Goal: Task Accomplishment & Management: Complete application form

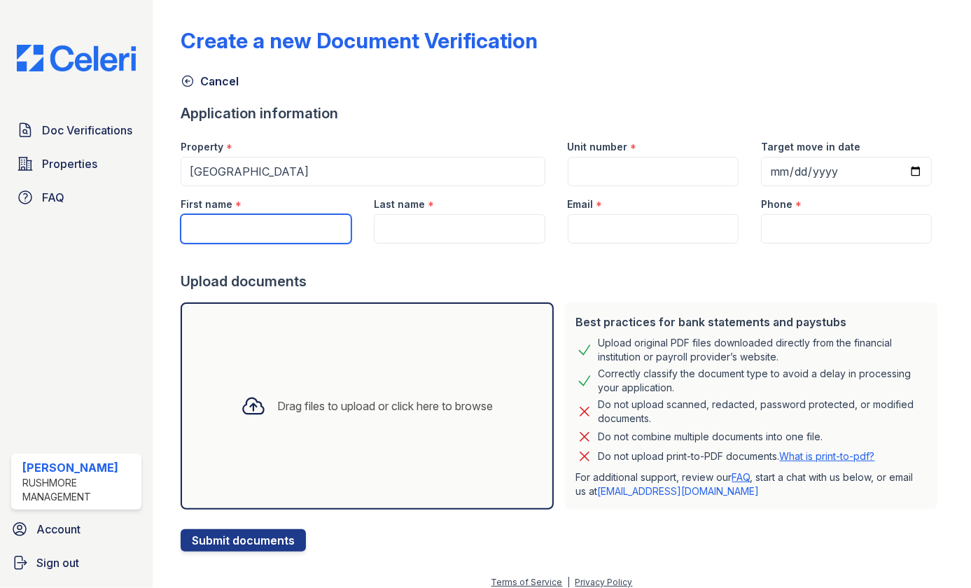
click at [240, 235] on input "First name" at bounding box center [266, 228] width 171 height 29
type input "t"
type input "Tocarra"
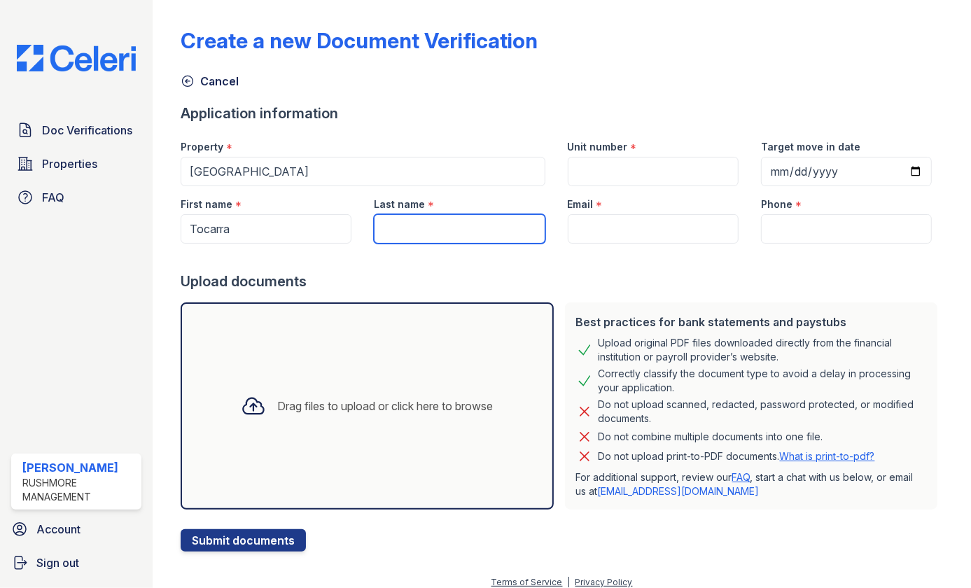
click at [397, 234] on input "Last name" at bounding box center [459, 228] width 171 height 29
type input "[PERSON_NAME]"
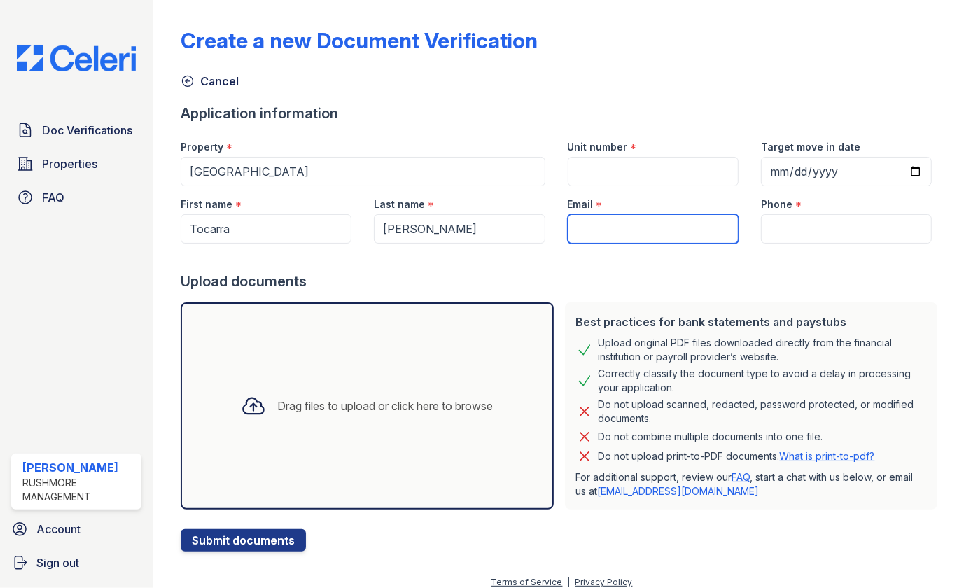
click at [623, 232] on input "Email" at bounding box center [652, 228] width 171 height 29
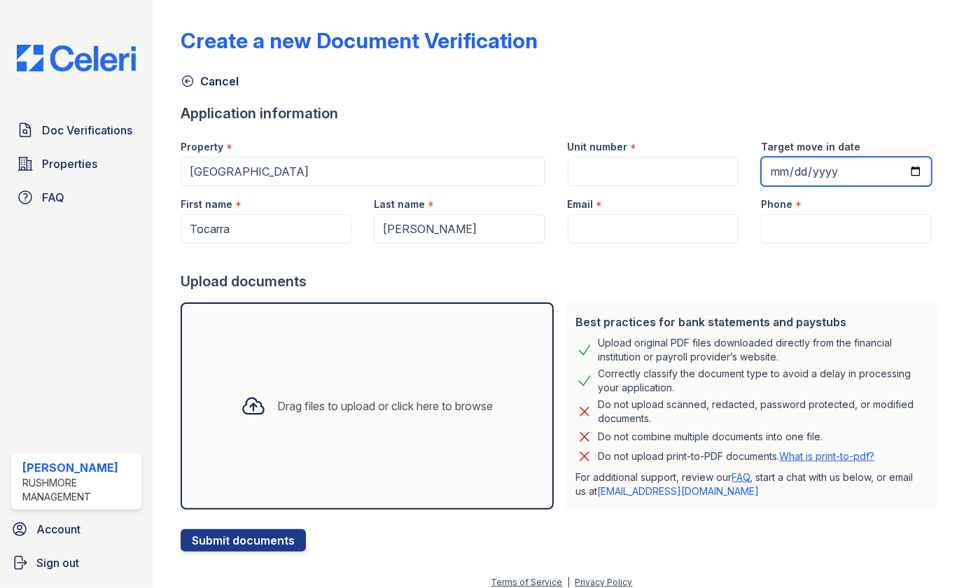
click at [903, 172] on input "Target move in date" at bounding box center [846, 171] width 171 height 29
type input "[DATE]"
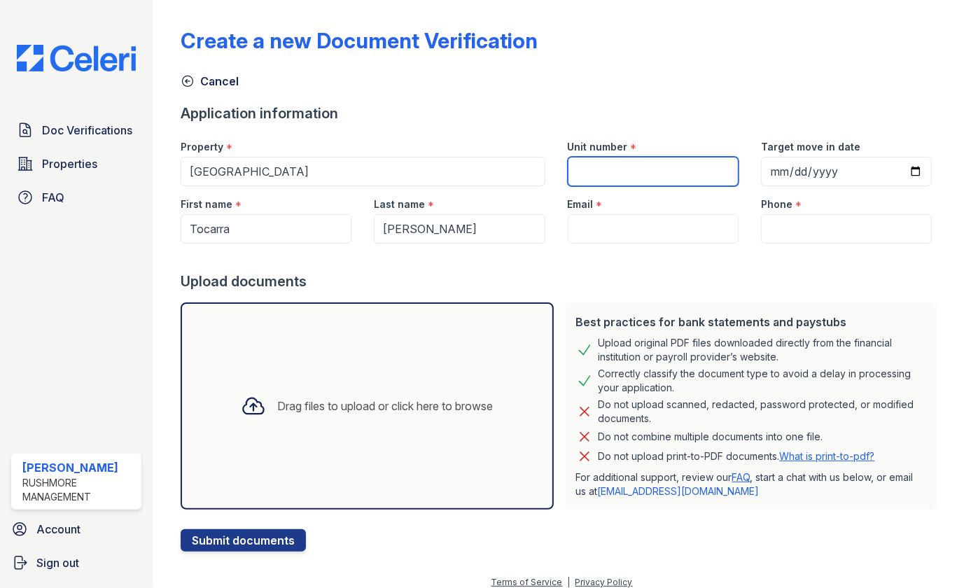
click at [588, 171] on input "Unit number" at bounding box center [652, 171] width 171 height 29
type input "[STREET_ADDRESS][PERSON_NAME]"
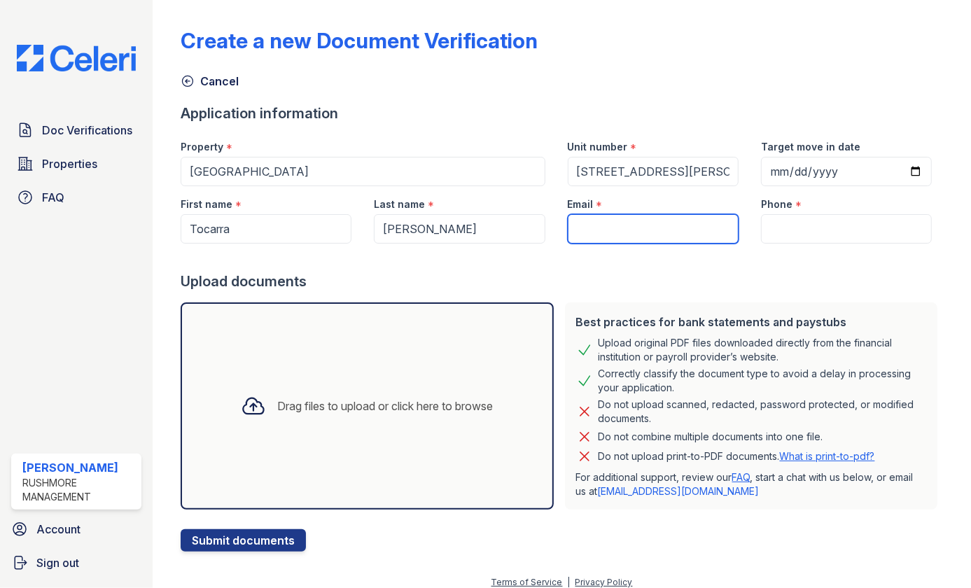
click at [591, 221] on input "Email" at bounding box center [652, 228] width 171 height 29
type input "[EMAIL_ADDRESS][DOMAIN_NAME]"
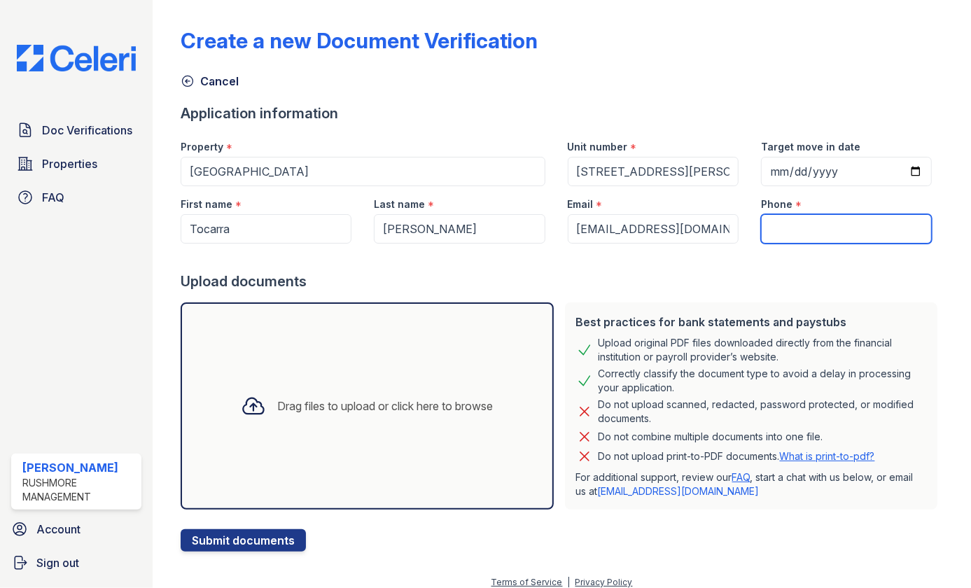
click at [789, 226] on input "Phone" at bounding box center [846, 228] width 171 height 29
type input "4439083232"
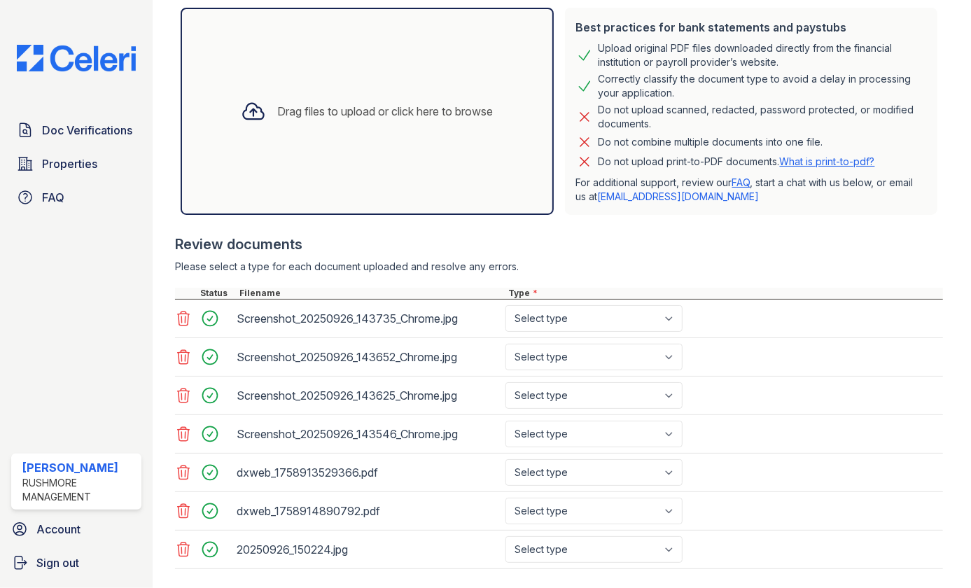
scroll to position [318, 0]
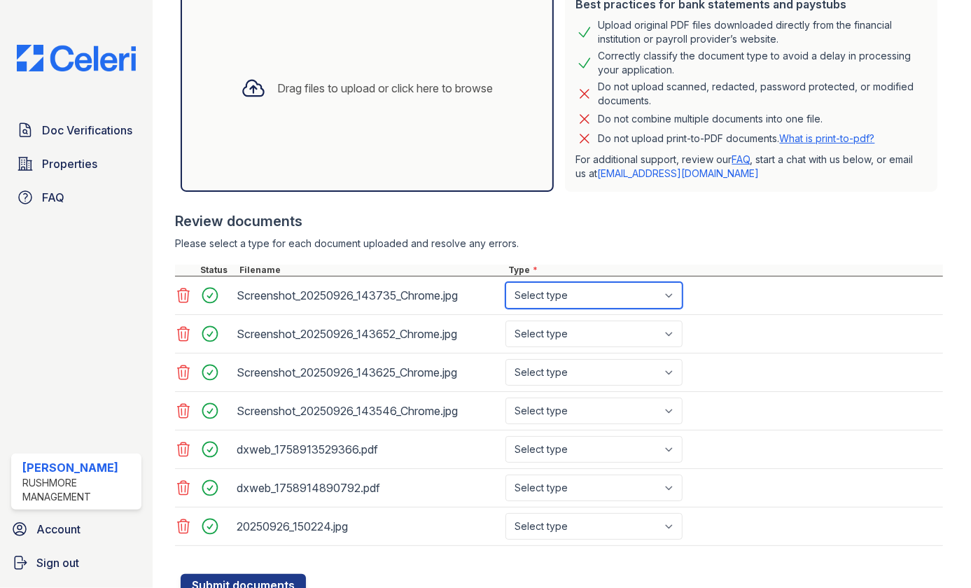
click at [671, 288] on select "Select type Paystub Bank Statement Offer Letter Tax Documents Benefit Award Let…" at bounding box center [593, 295] width 177 height 27
select select "paystub"
click at [505, 282] on select "Select type Paystub Bank Statement Offer Letter Tax Documents Benefit Award Let…" at bounding box center [593, 295] width 177 height 27
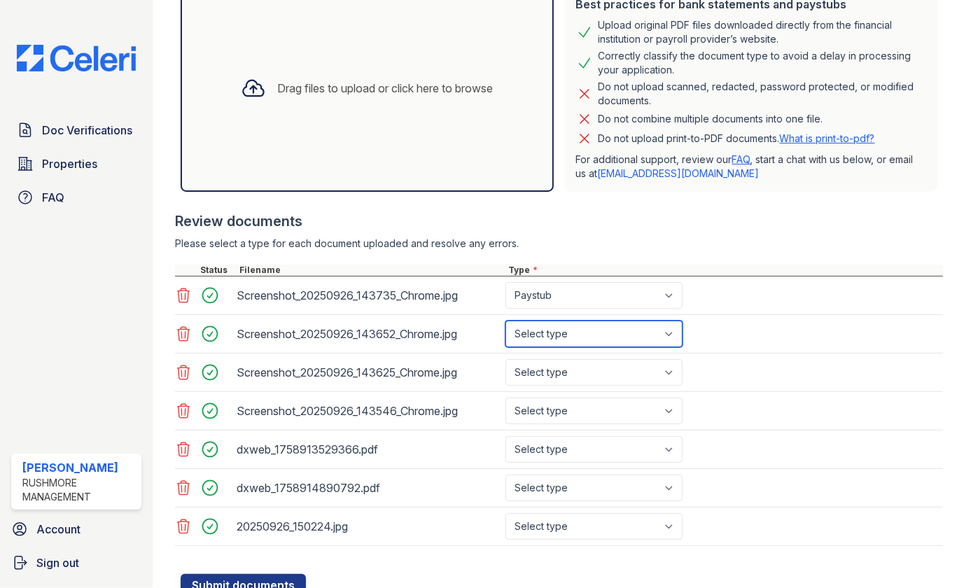
click at [672, 332] on select "Select type Paystub Bank Statement Offer Letter Tax Documents Benefit Award Let…" at bounding box center [593, 333] width 177 height 27
select select "paystub"
click at [505, 320] on select "Select type Paystub Bank Statement Offer Letter Tax Documents Benefit Award Let…" at bounding box center [593, 333] width 177 height 27
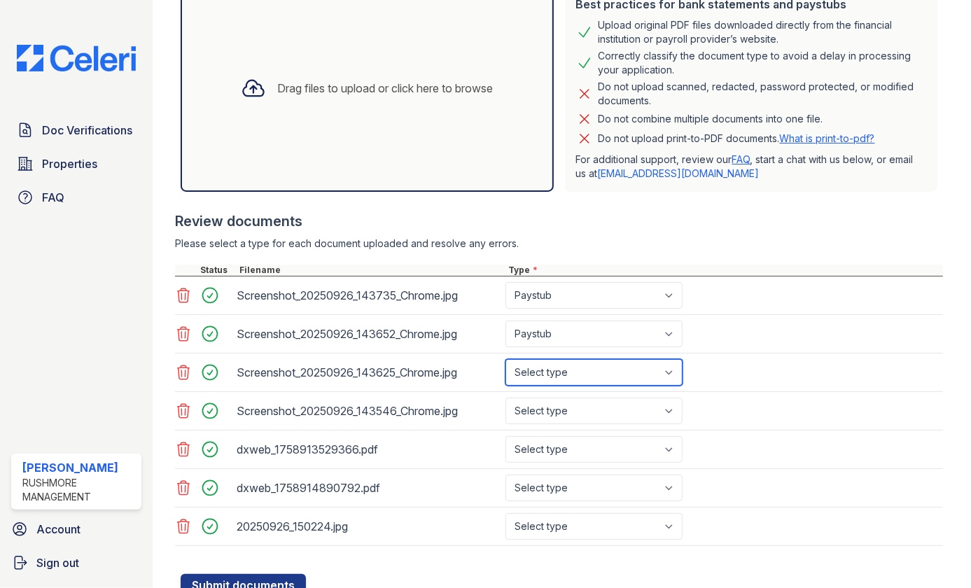
click at [675, 372] on select "Select type Paystub Bank Statement Offer Letter Tax Documents Benefit Award Let…" at bounding box center [593, 372] width 177 height 27
select select "paystub"
click at [505, 359] on select "Select type Paystub Bank Statement Offer Letter Tax Documents Benefit Award Let…" at bounding box center [593, 372] width 177 height 27
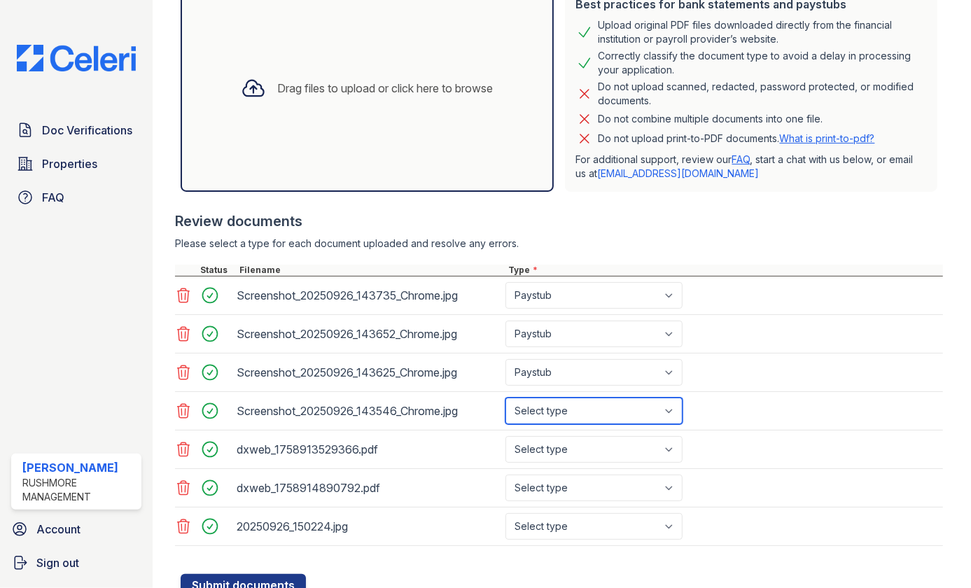
click at [670, 405] on select "Select type Paystub Bank Statement Offer Letter Tax Documents Benefit Award Let…" at bounding box center [593, 410] width 177 height 27
select select "paystub"
click at [505, 397] on select "Select type Paystub Bank Statement Offer Letter Tax Documents Benefit Award Let…" at bounding box center [593, 410] width 177 height 27
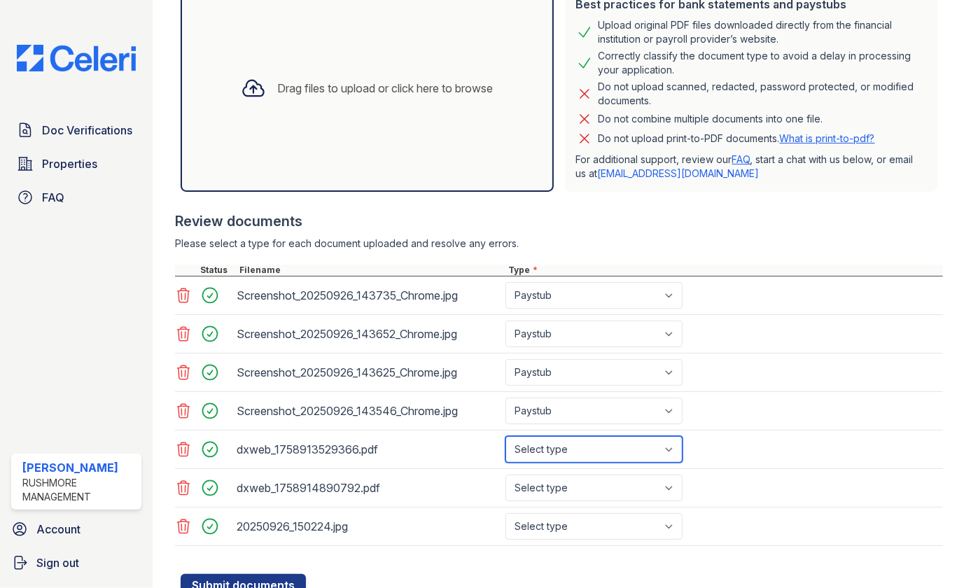
click at [674, 446] on select "Select type Paystub Bank Statement Offer Letter Tax Documents Benefit Award Let…" at bounding box center [593, 449] width 177 height 27
click at [505, 436] on select "Select type Paystub Bank Statement Offer Letter Tax Documents Benefit Award Let…" at bounding box center [593, 449] width 177 height 27
click at [670, 448] on select "Select type Paystub Bank Statement Offer Letter Tax Documents Benefit Award Let…" at bounding box center [593, 449] width 177 height 27
select select "bank_statement"
click at [505, 436] on select "Select type Paystub Bank Statement Offer Letter Tax Documents Benefit Award Let…" at bounding box center [593, 449] width 177 height 27
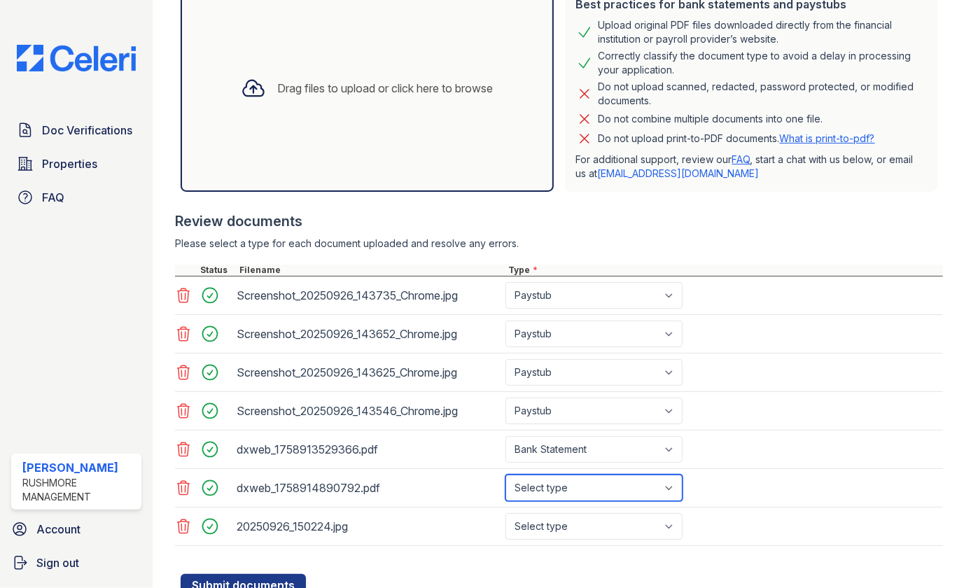
click at [674, 481] on select "Select type Paystub Bank Statement Offer Letter Tax Documents Benefit Award Let…" at bounding box center [593, 487] width 177 height 27
select select "bank_statement"
click at [505, 474] on select "Select type Paystub Bank Statement Offer Letter Tax Documents Benefit Award Let…" at bounding box center [593, 487] width 177 height 27
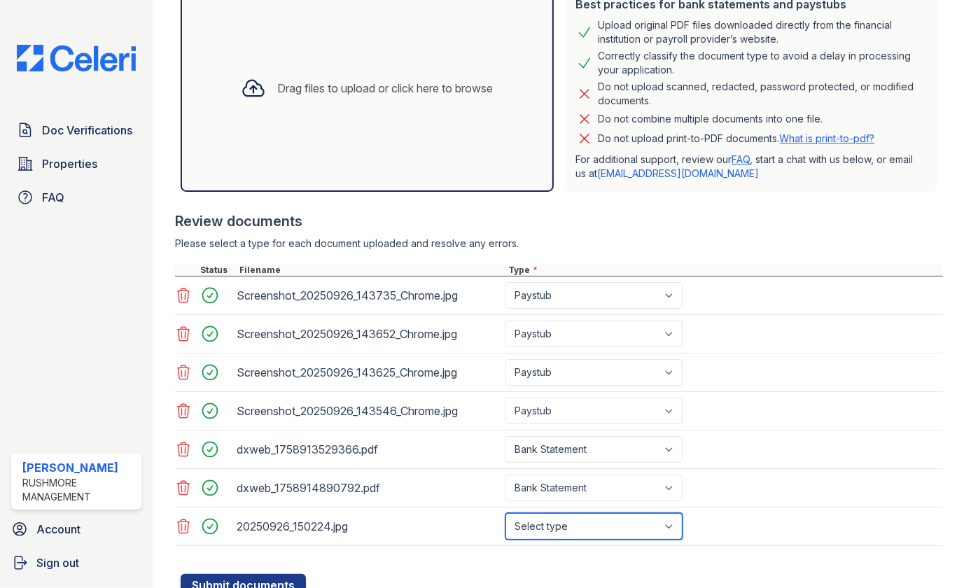
click at [672, 523] on select "Select type Paystub Bank Statement Offer Letter Tax Documents Benefit Award Let…" at bounding box center [593, 526] width 177 height 27
select select "other"
click at [505, 513] on select "Select type Paystub Bank Statement Offer Letter Tax Documents Benefit Award Let…" at bounding box center [593, 526] width 177 height 27
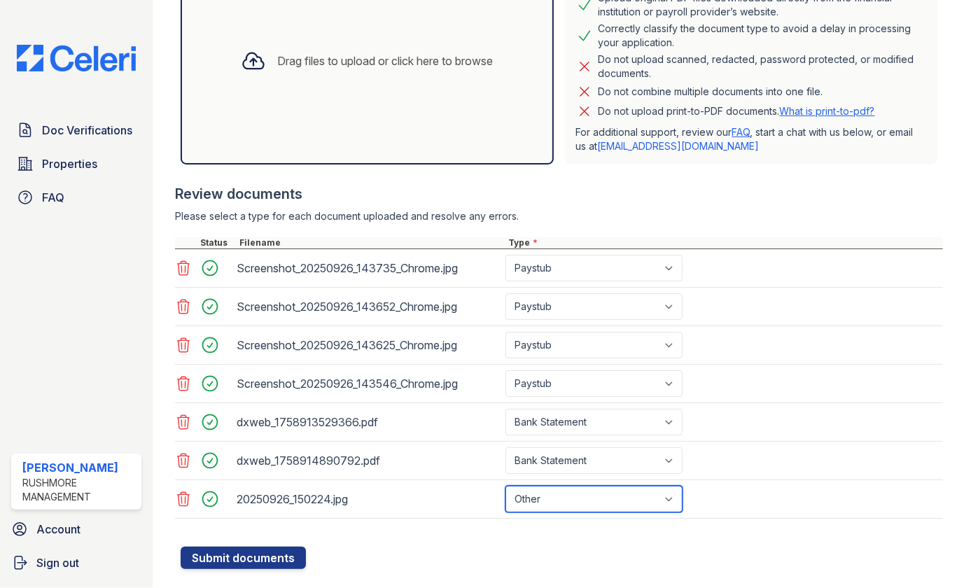
scroll to position [371, 0]
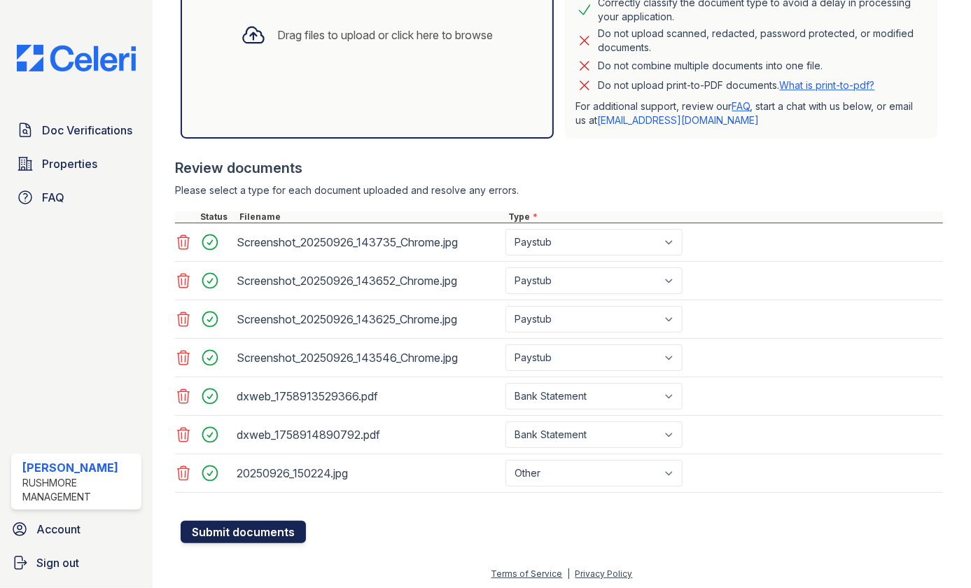
click at [264, 530] on button "Submit documents" at bounding box center [243, 532] width 125 height 22
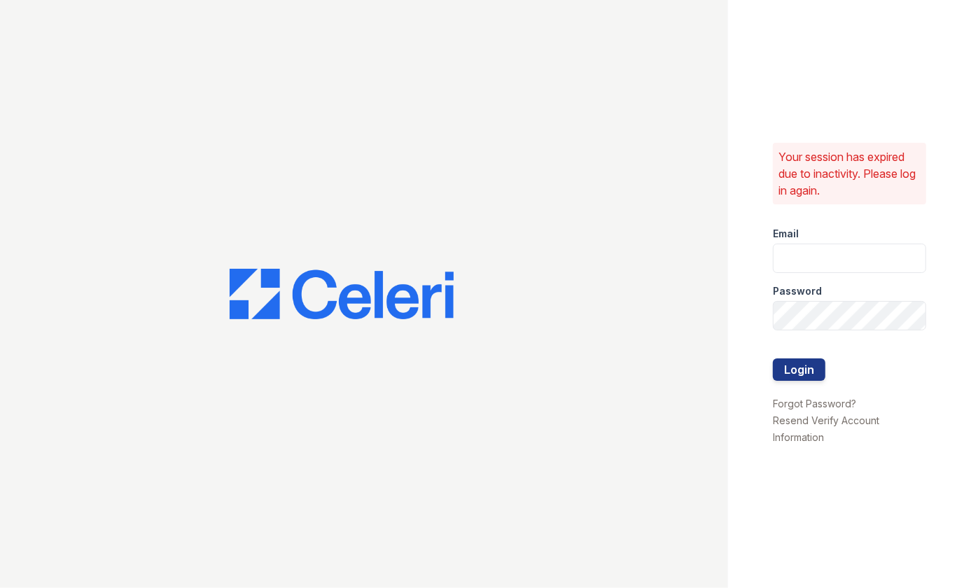
type input "[EMAIL_ADDRESS][DOMAIN_NAME]"
click at [794, 360] on button "Login" at bounding box center [799, 369] width 52 height 22
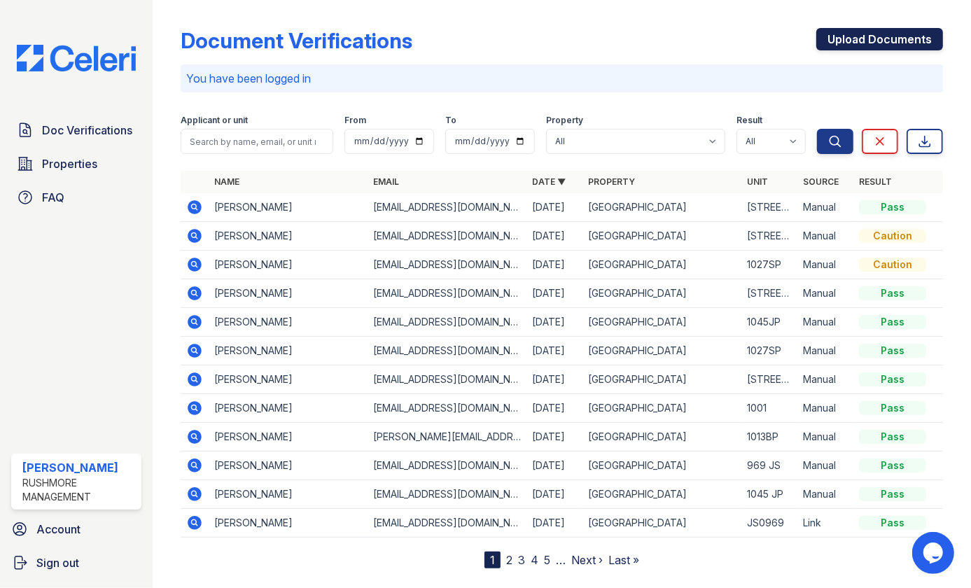
click at [873, 36] on link "Upload Documents" at bounding box center [879, 39] width 127 height 22
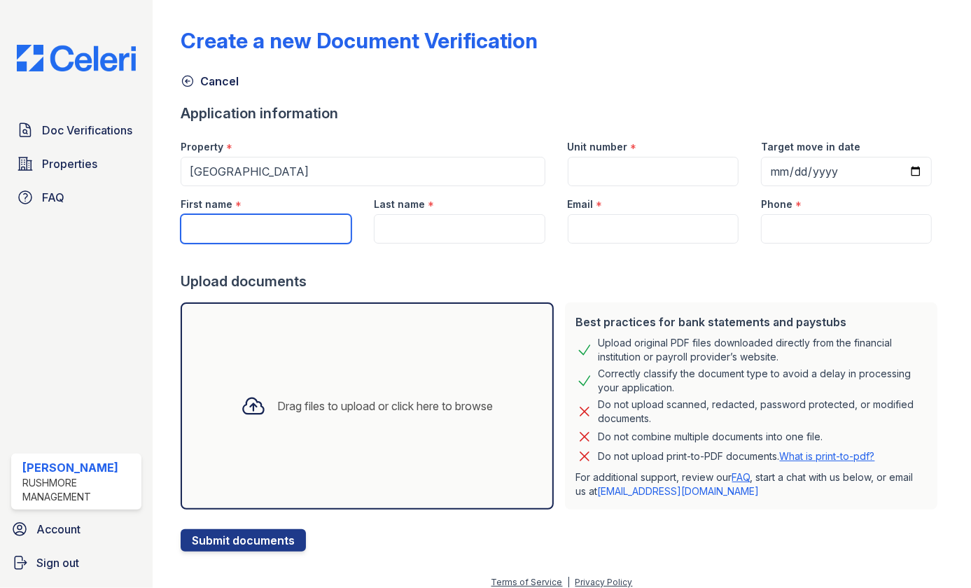
click at [277, 235] on input "First name" at bounding box center [266, 228] width 171 height 29
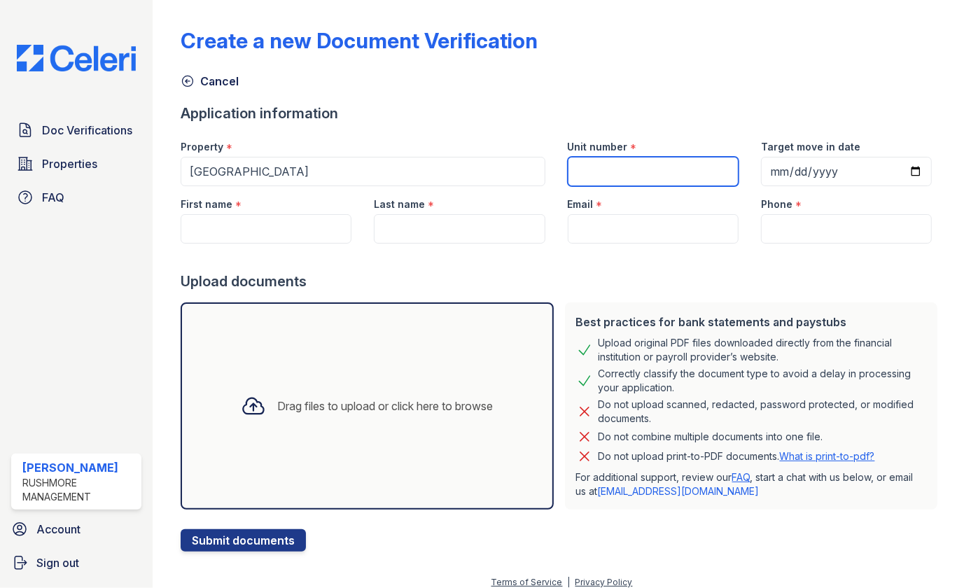
click at [598, 174] on input "Unit number" at bounding box center [652, 171] width 171 height 29
type input "[STREET_ADDRESS][PERSON_NAME]"
click at [303, 245] on div at bounding box center [562, 258] width 762 height 28
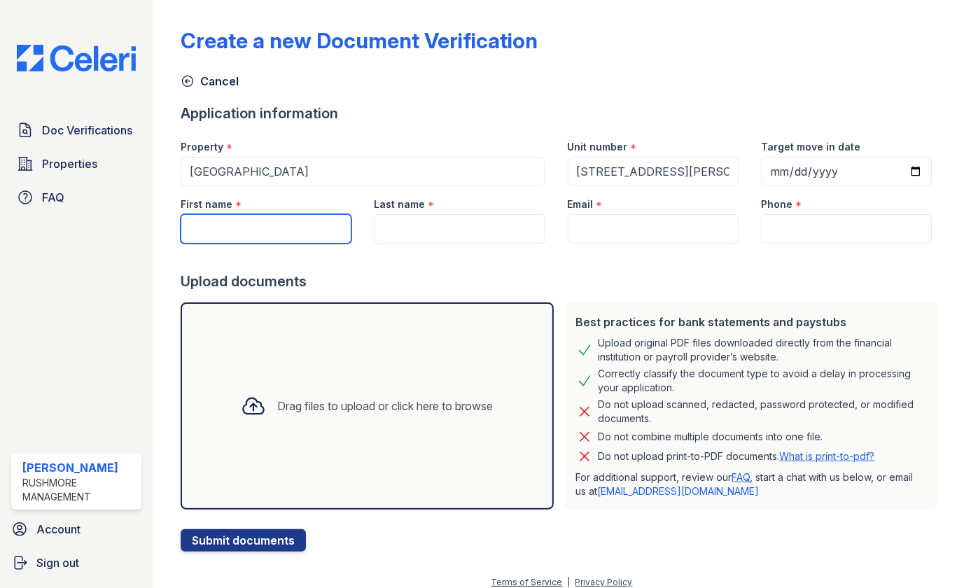
click at [302, 240] on input "First name" at bounding box center [266, 228] width 171 height 29
type input "Tocarra"
type input "[DATE]"
type input "[PERSON_NAME]"
type input "[EMAIL_ADDRESS][DOMAIN_NAME]"
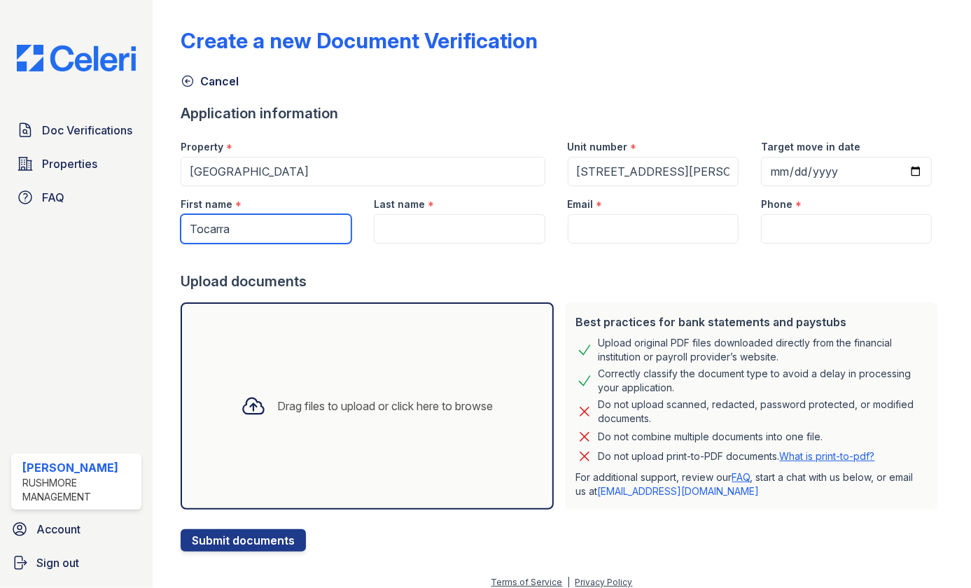
type input "4439083232"
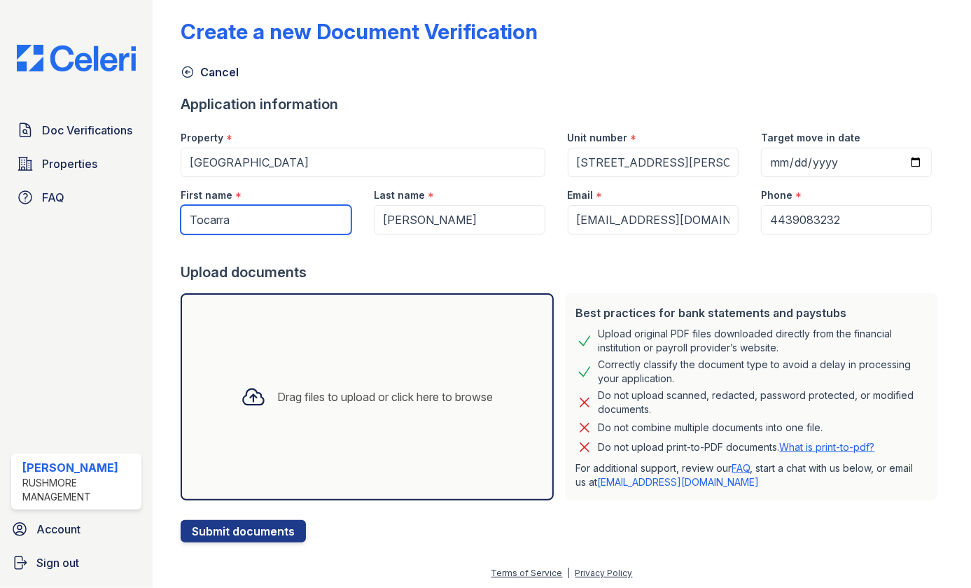
scroll to position [10, 0]
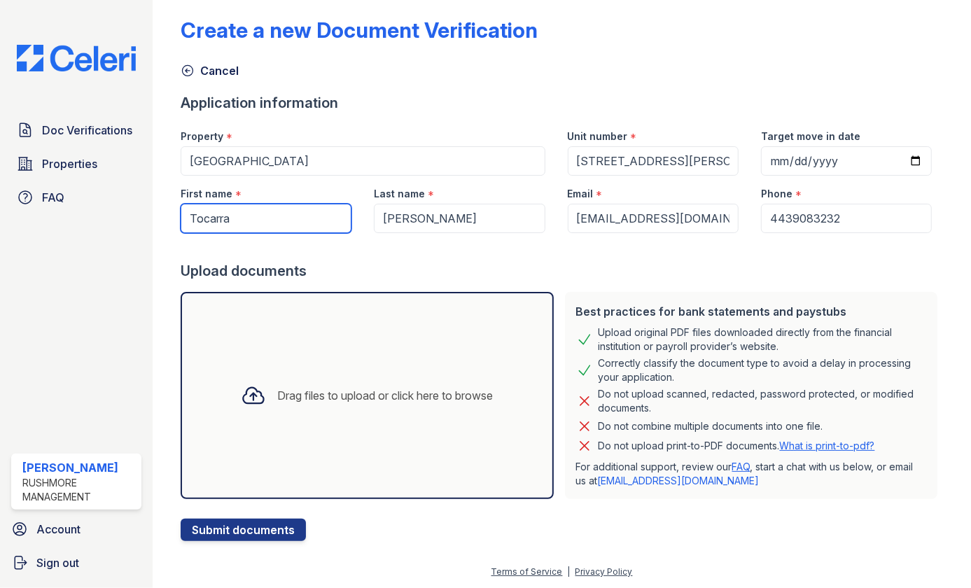
type input "Tocarra"
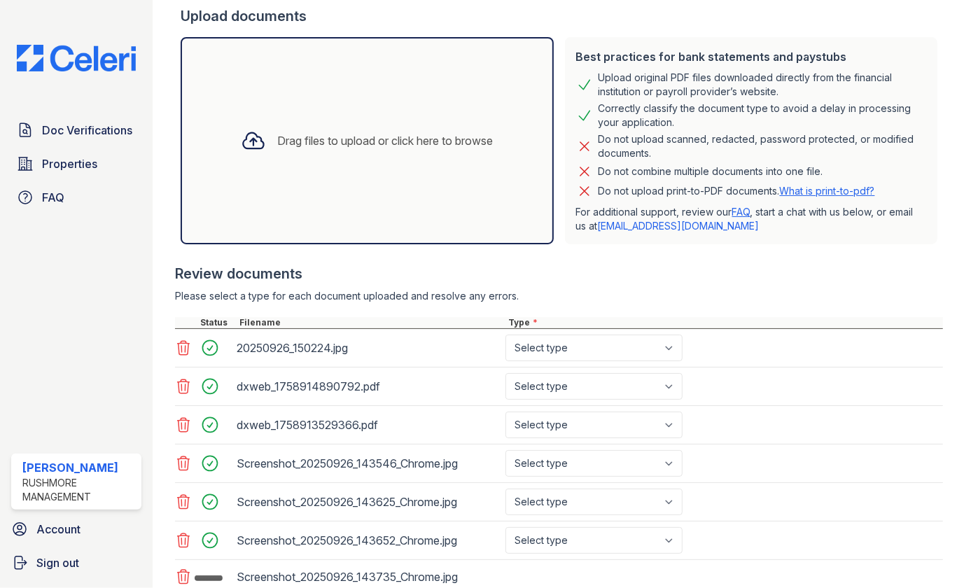
scroll to position [329, 0]
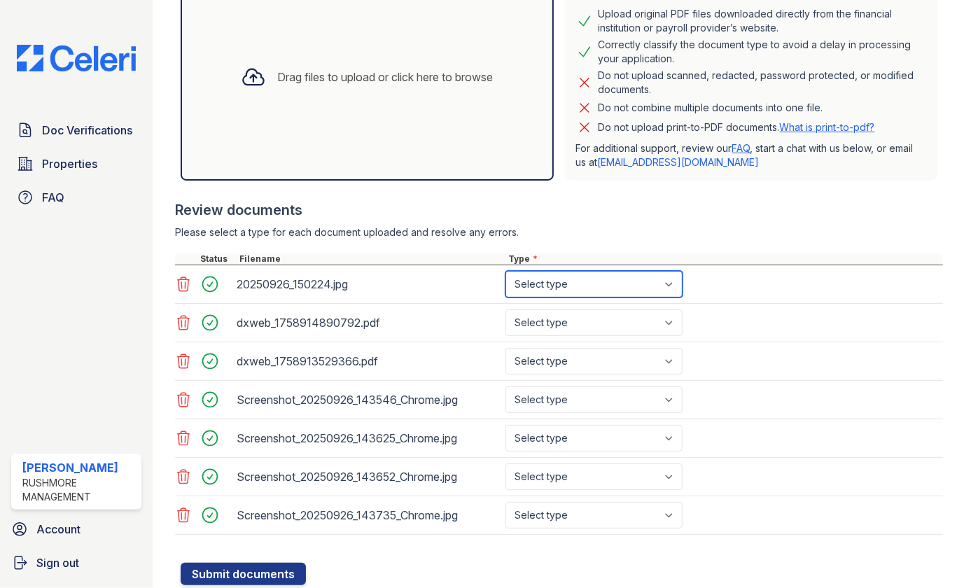
click at [668, 279] on select "Select type Paystub Bank Statement Offer Letter Tax Documents Benefit Award Let…" at bounding box center [593, 284] width 177 height 27
select select "other"
click at [505, 271] on select "Select type Paystub Bank Statement Offer Letter Tax Documents Benefit Award Let…" at bounding box center [593, 284] width 177 height 27
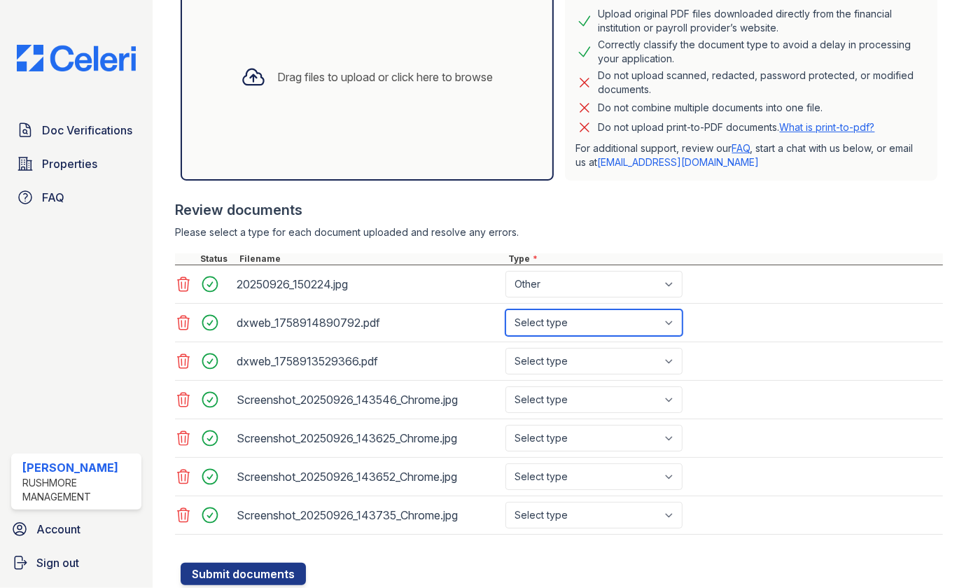
click at [670, 323] on select "Select type Paystub Bank Statement Offer Letter Tax Documents Benefit Award Let…" at bounding box center [593, 322] width 177 height 27
select select "bank_statement"
click at [505, 309] on select "Select type Paystub Bank Statement Offer Letter Tax Documents Benefit Award Let…" at bounding box center [593, 322] width 177 height 27
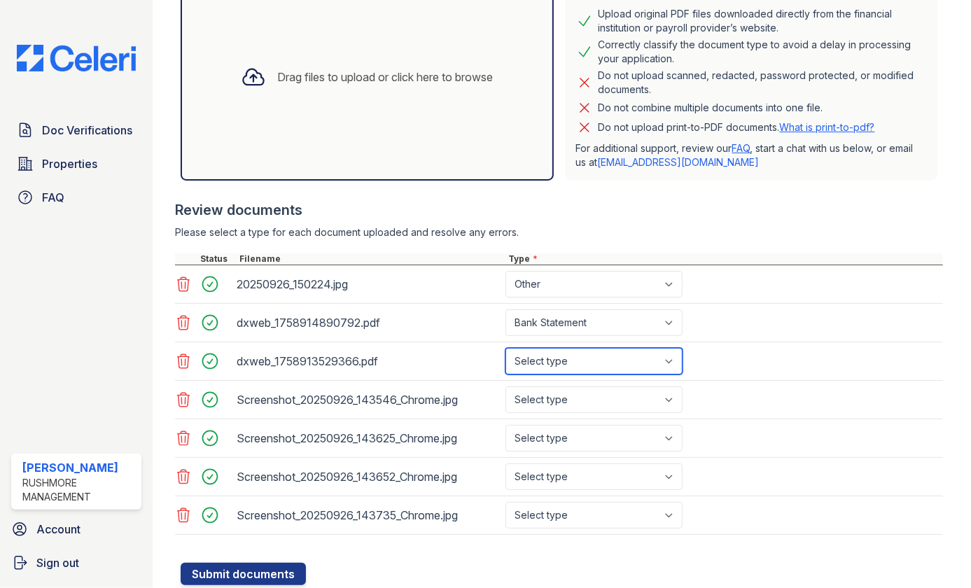
click at [674, 357] on select "Select type Paystub Bank Statement Offer Letter Tax Documents Benefit Award Let…" at bounding box center [593, 361] width 177 height 27
select select "bank_statement"
click at [505, 348] on select "Select type Paystub Bank Statement Offer Letter Tax Documents Benefit Award Let…" at bounding box center [593, 361] width 177 height 27
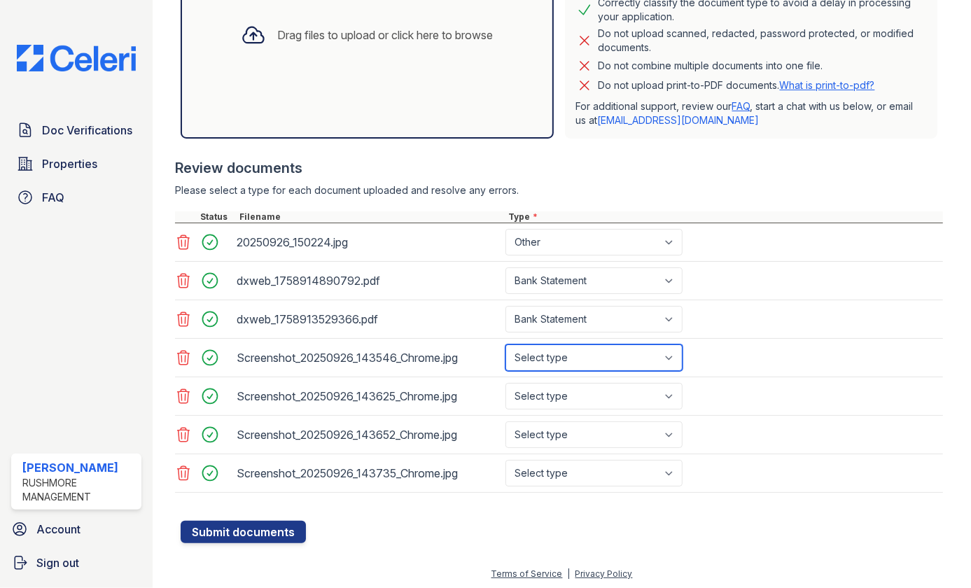
click at [672, 354] on select "Select type Paystub Bank Statement Offer Letter Tax Documents Benefit Award Let…" at bounding box center [593, 357] width 177 height 27
select select "paystub"
click at [505, 344] on select "Select type Paystub Bank Statement Offer Letter Tax Documents Benefit Award Let…" at bounding box center [593, 357] width 177 height 27
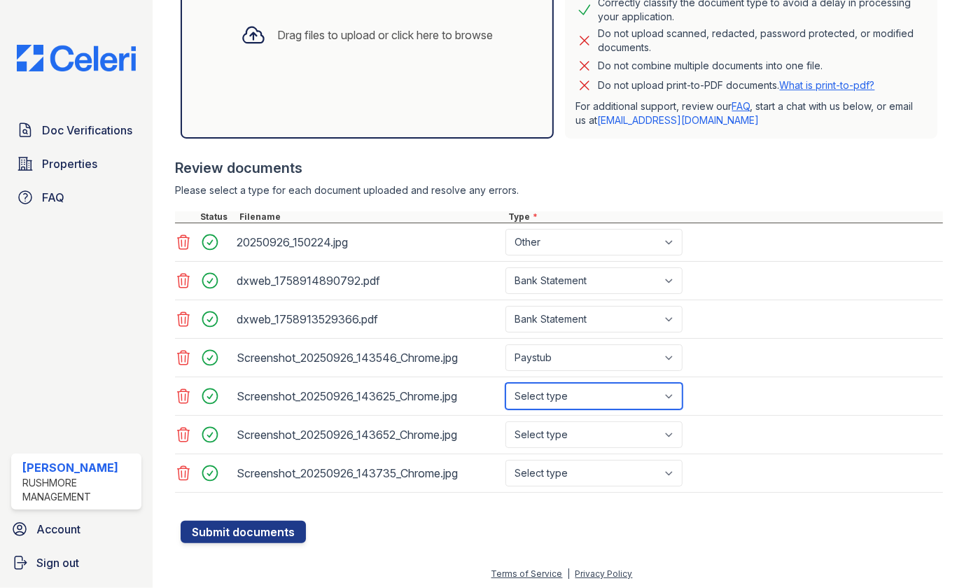
click at [666, 394] on select "Select type Paystub Bank Statement Offer Letter Tax Documents Benefit Award Let…" at bounding box center [593, 396] width 177 height 27
select select "paystub"
click at [505, 383] on select "Select type Paystub Bank Statement Offer Letter Tax Documents Benefit Award Let…" at bounding box center [593, 396] width 177 height 27
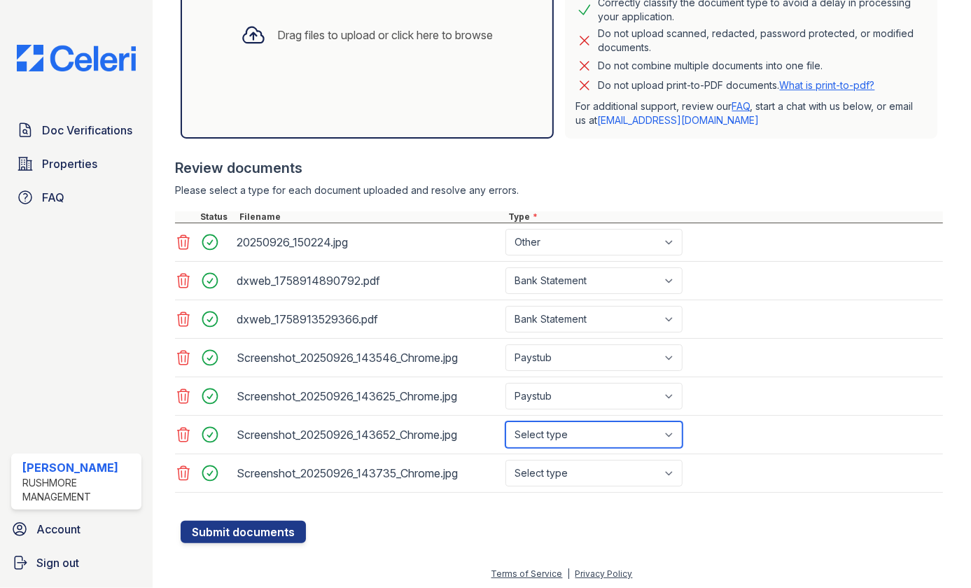
click at [671, 432] on select "Select type Paystub Bank Statement Offer Letter Tax Documents Benefit Award Let…" at bounding box center [593, 434] width 177 height 27
select select "paystub"
click at [505, 421] on select "Select type Paystub Bank Statement Offer Letter Tax Documents Benefit Award Let…" at bounding box center [593, 434] width 177 height 27
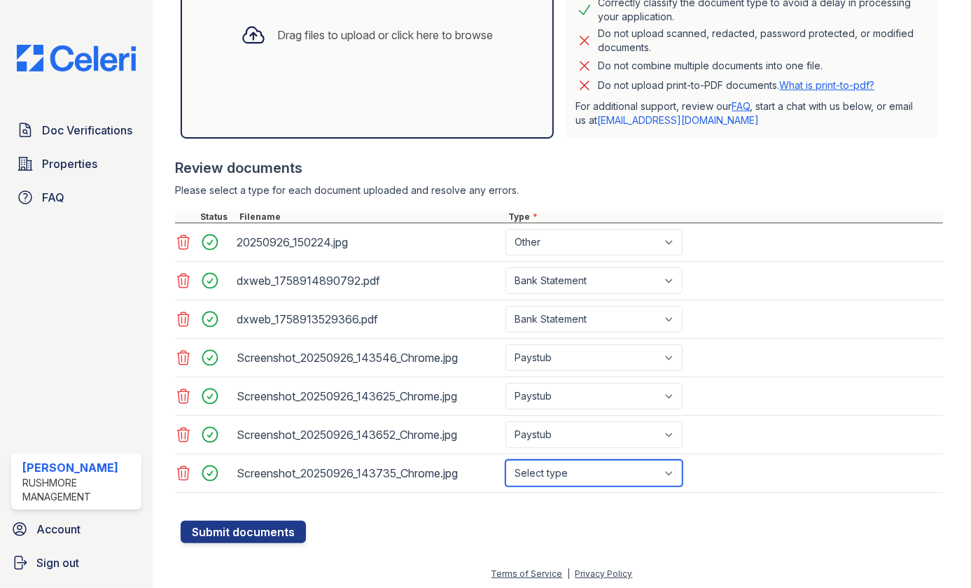
click at [671, 470] on select "Select type Paystub Bank Statement Offer Letter Tax Documents Benefit Award Let…" at bounding box center [593, 473] width 177 height 27
select select "paystub"
click at [505, 460] on select "Select type Paystub Bank Statement Offer Letter Tax Documents Benefit Award Let…" at bounding box center [593, 473] width 177 height 27
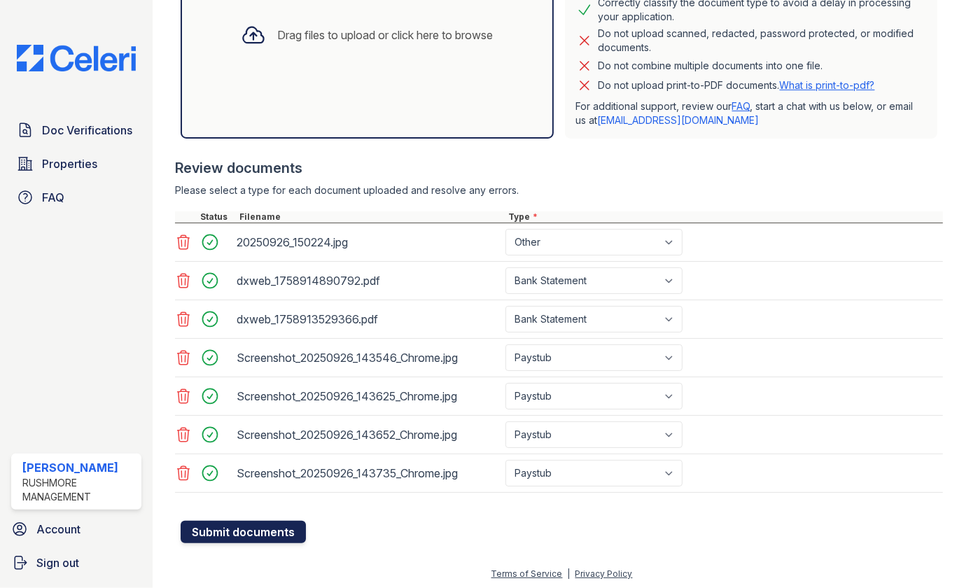
click at [224, 526] on button "Submit documents" at bounding box center [243, 532] width 125 height 22
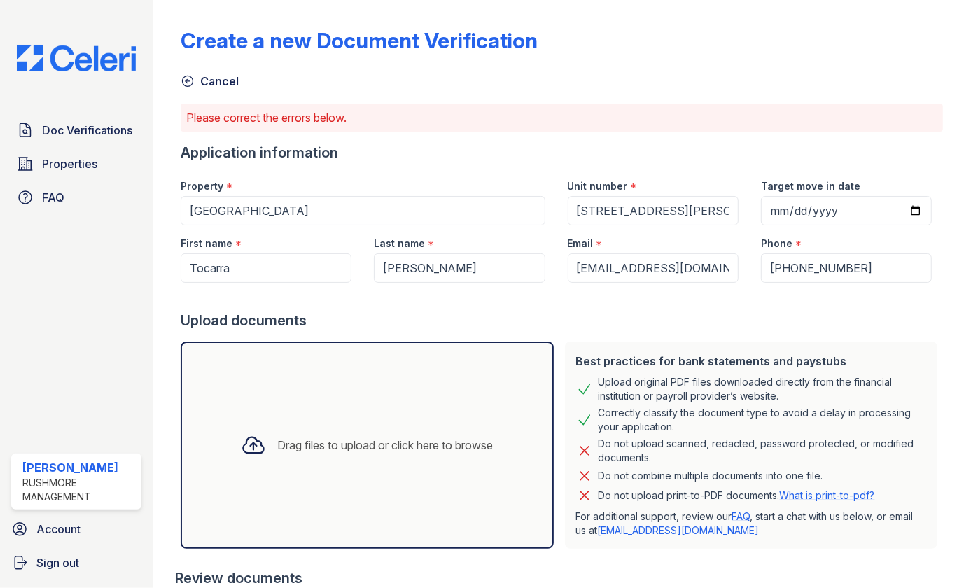
scroll to position [63, 0]
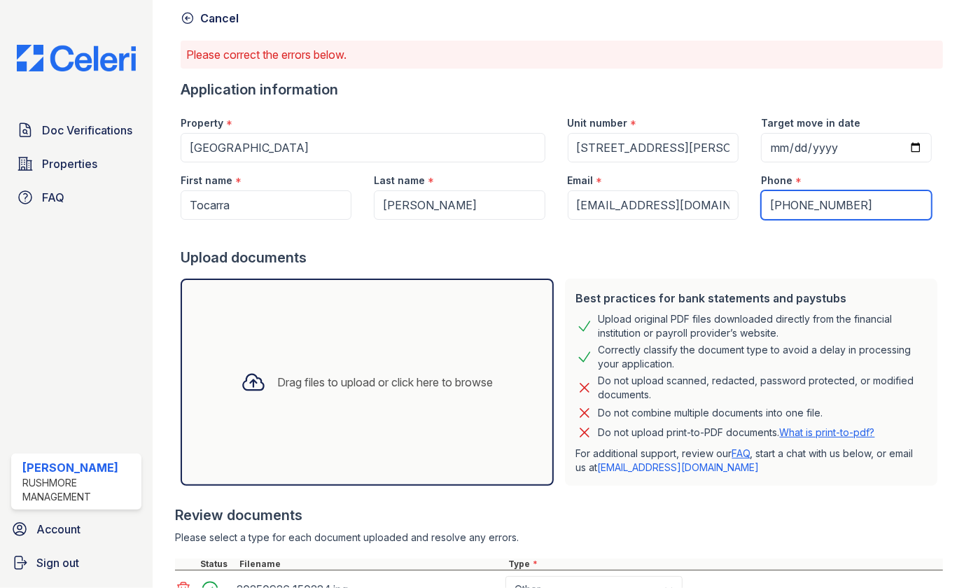
click at [769, 206] on input "+14439083232" at bounding box center [846, 204] width 171 height 29
click at [768, 206] on input "14439083232" at bounding box center [846, 204] width 171 height 29
click at [786, 208] on input "4439083232" at bounding box center [846, 204] width 171 height 29
click at [809, 204] on input "443-9083232" at bounding box center [846, 204] width 171 height 29
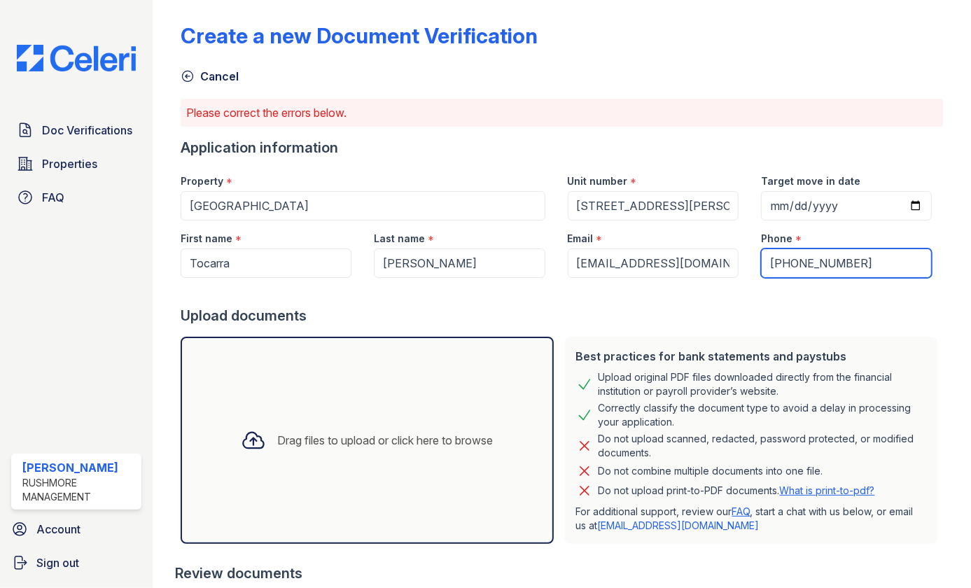
scroll to position [0, 0]
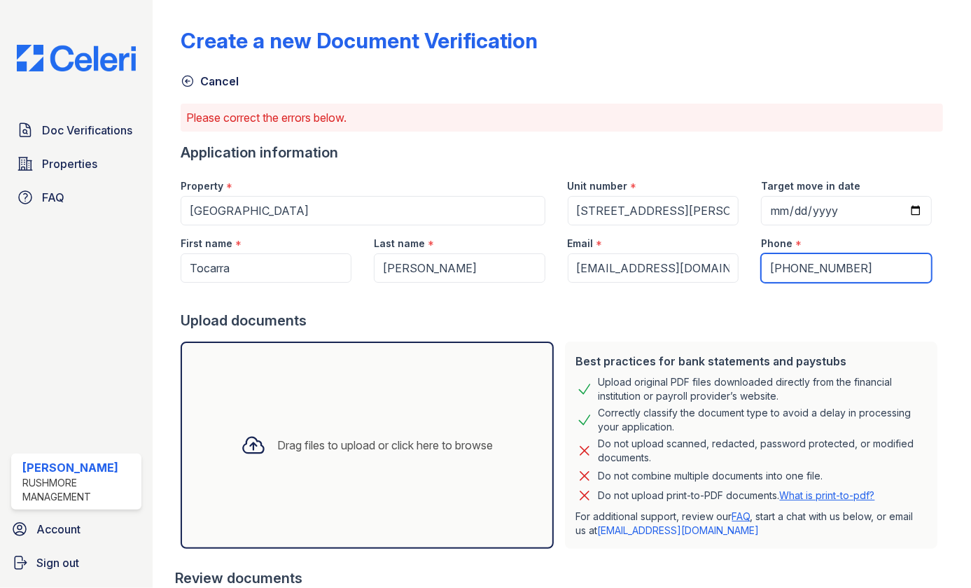
type input "443-908-3232"
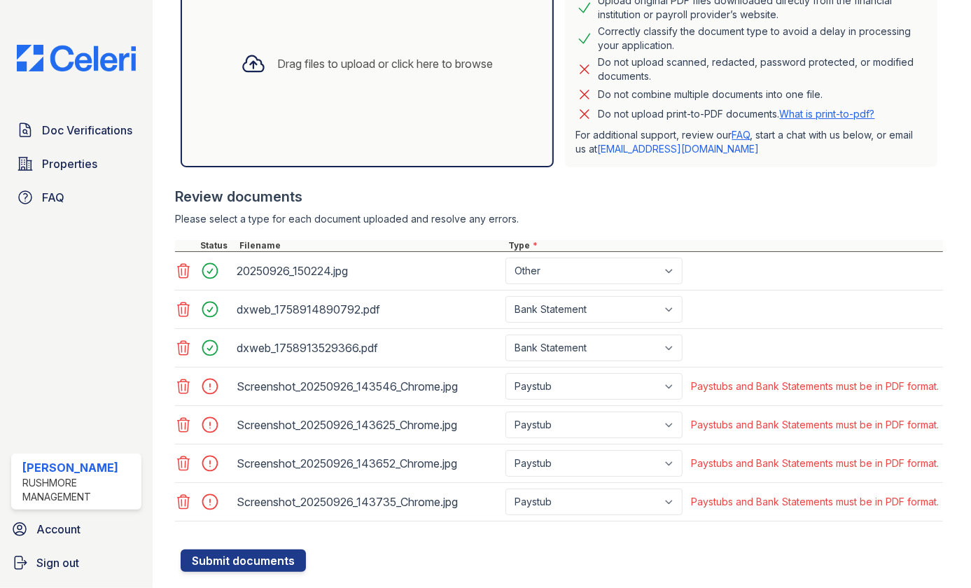
scroll to position [439, 0]
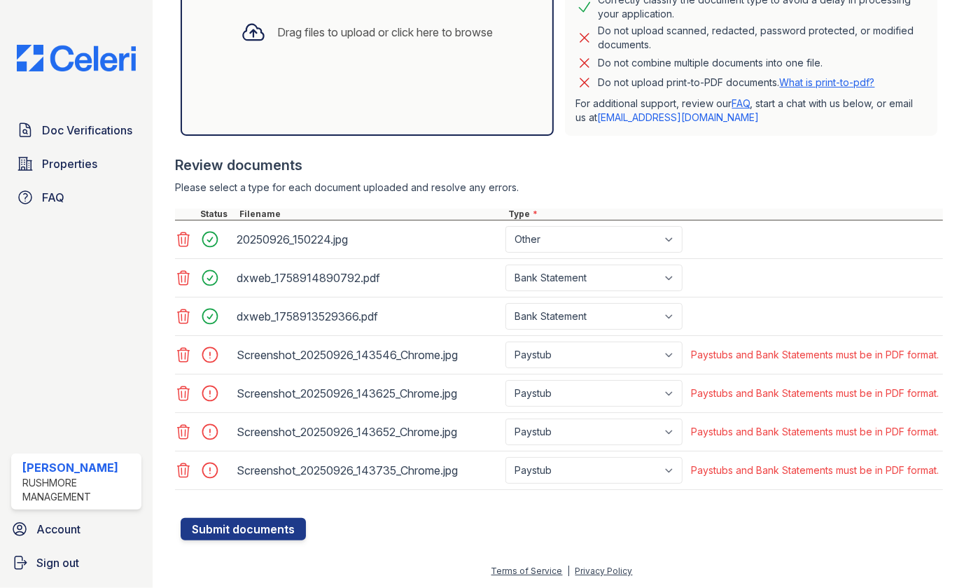
click at [185, 346] on icon at bounding box center [183, 354] width 17 height 17
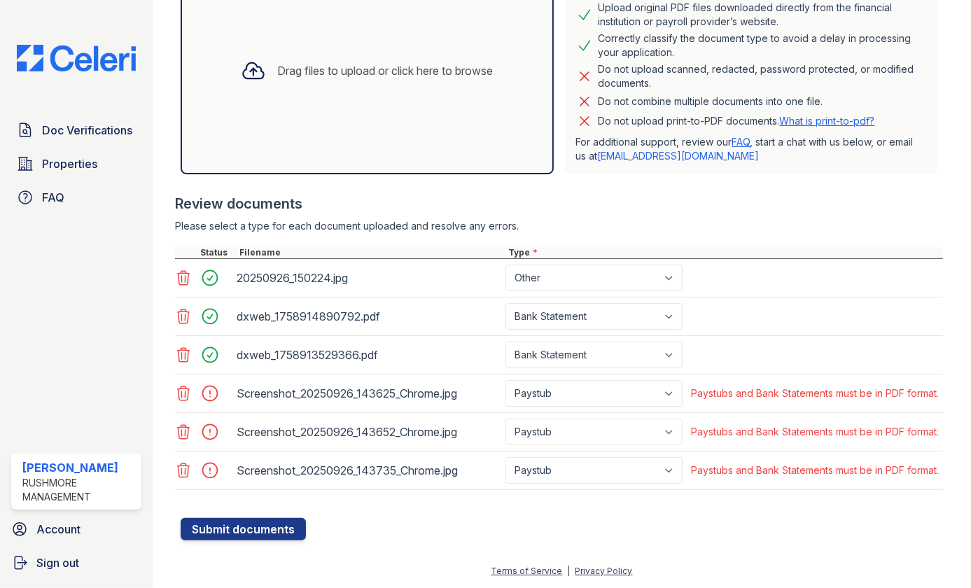
scroll to position [393, 0]
click at [185, 385] on icon at bounding box center [183, 393] width 17 height 17
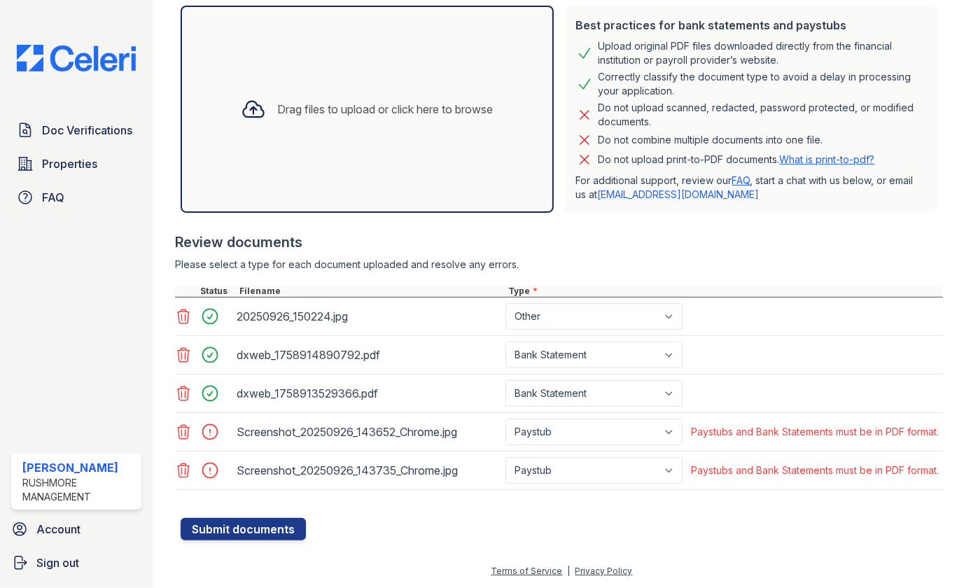
click at [185, 425] on icon at bounding box center [183, 431] width 17 height 17
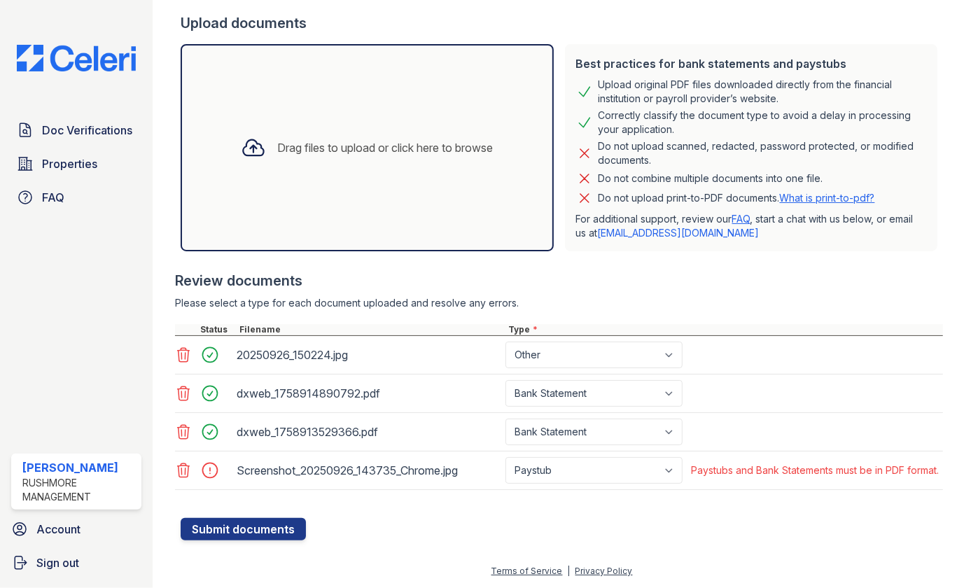
click at [187, 467] on icon at bounding box center [183, 470] width 17 height 17
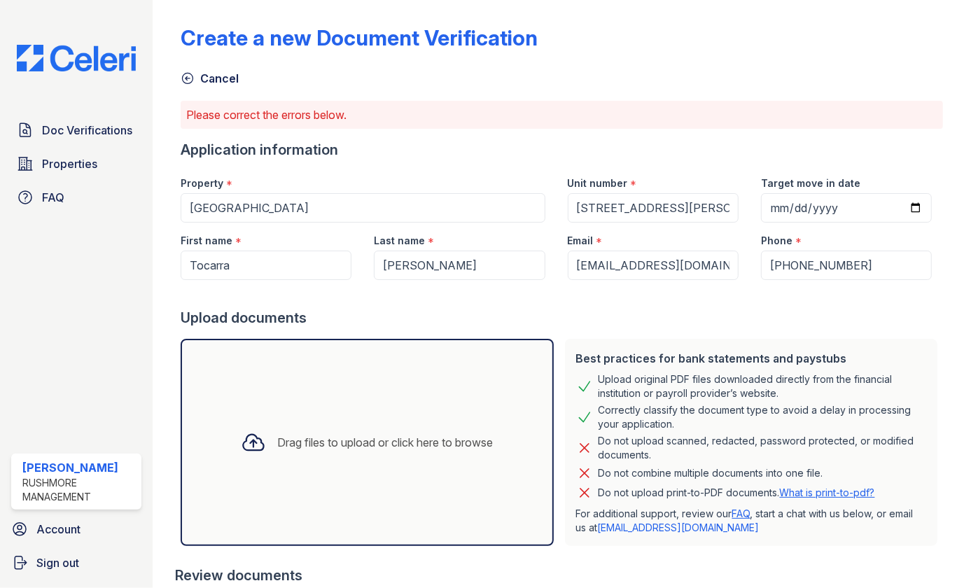
scroll to position [0, 0]
